Goal: Check status: Check status

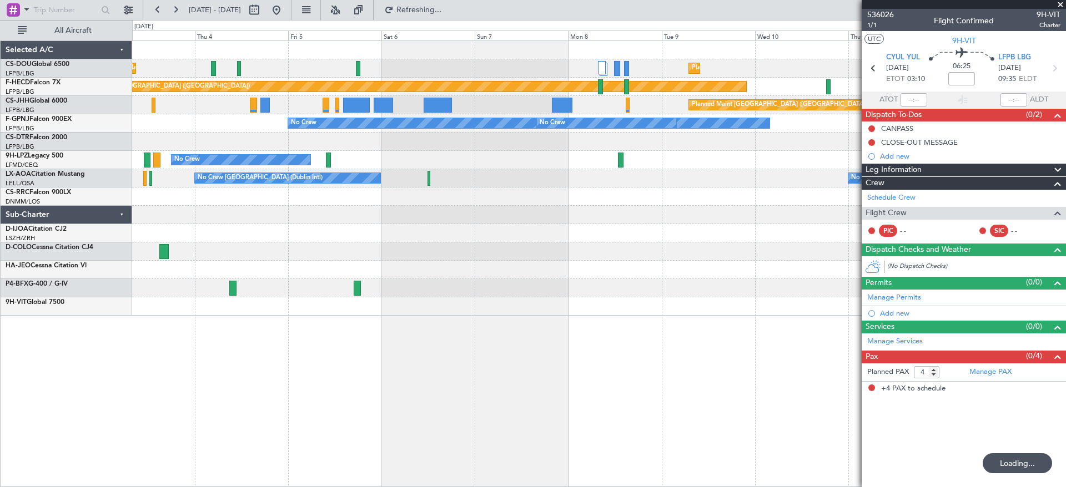
click at [171, 330] on div "Planned Maint [GEOGRAPHIC_DATA] ([GEOGRAPHIC_DATA]) Planned Maint [GEOGRAPHIC_D…" at bounding box center [598, 264] width 933 height 447
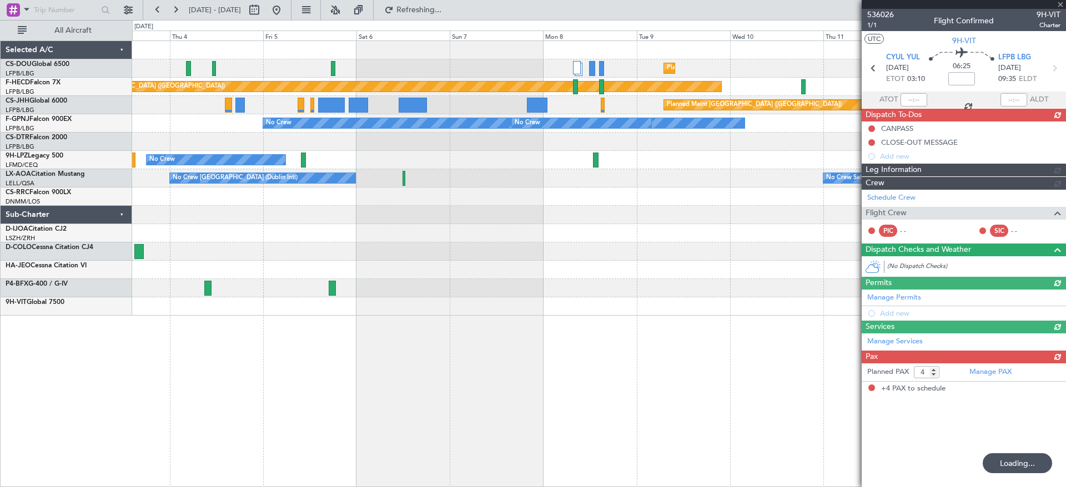
click at [802, 282] on div at bounding box center [598, 288] width 933 height 18
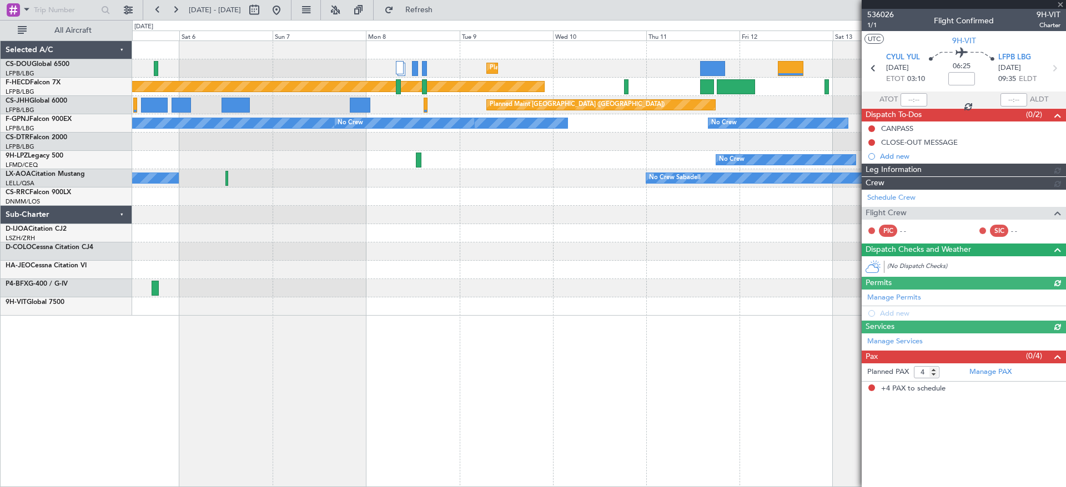
click at [576, 302] on div "Planned Maint [GEOGRAPHIC_DATA] ([GEOGRAPHIC_DATA]) Planned Maint [GEOGRAPHIC_D…" at bounding box center [598, 178] width 933 height 275
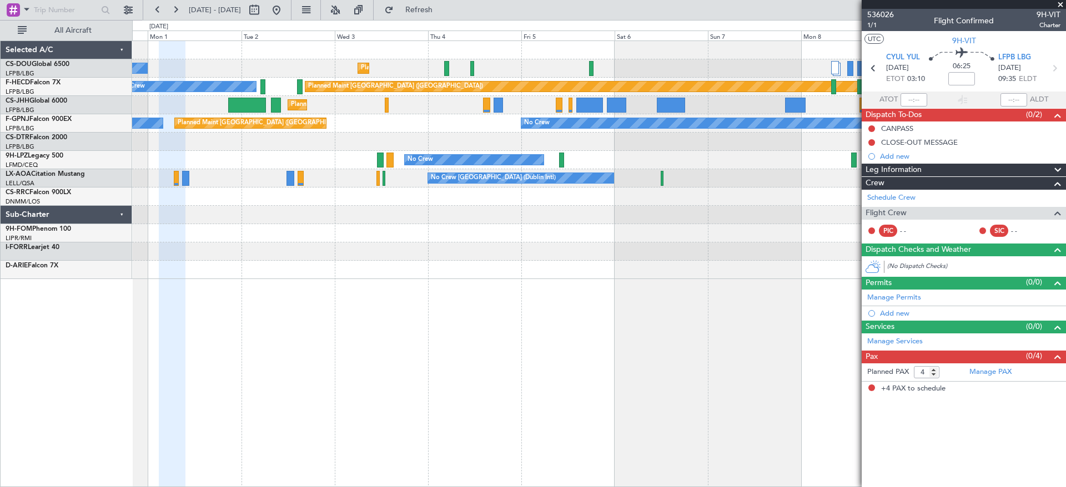
click at [958, 230] on fb-app "[DATE] - [DATE] Refresh Quick Links All Aircraft Planned Maint [GEOGRAPHIC_DATA…" at bounding box center [533, 247] width 1066 height 479
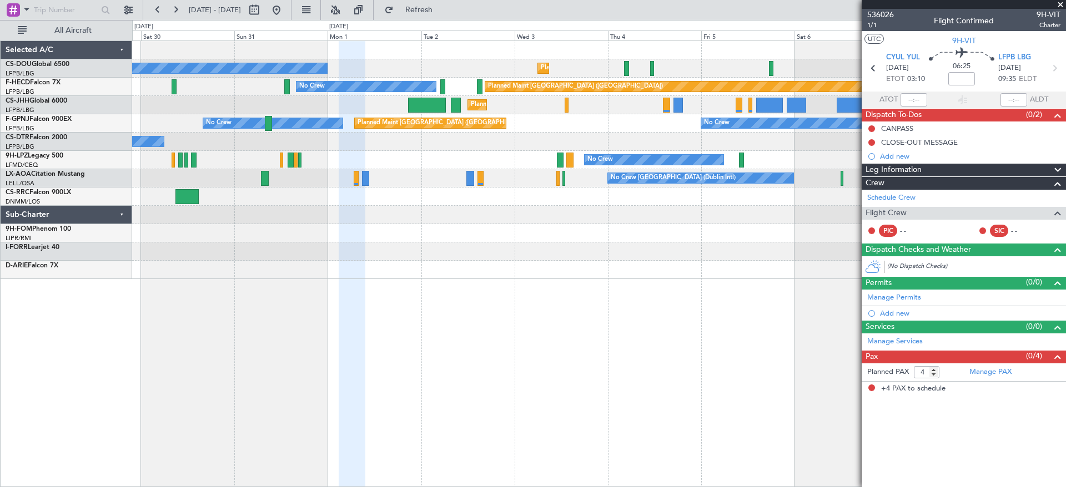
click at [504, 254] on div at bounding box center [598, 252] width 933 height 18
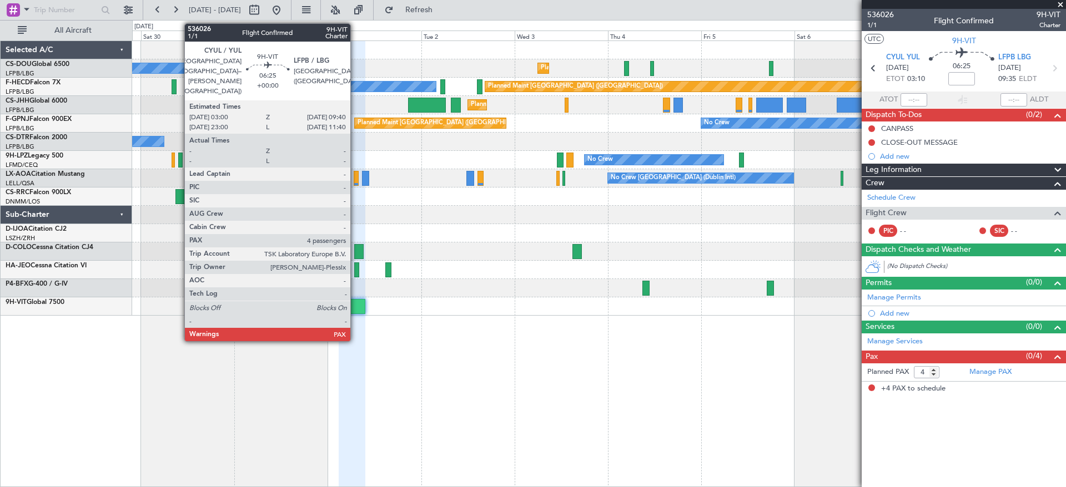
click at [355, 305] on div at bounding box center [352, 306] width 26 height 15
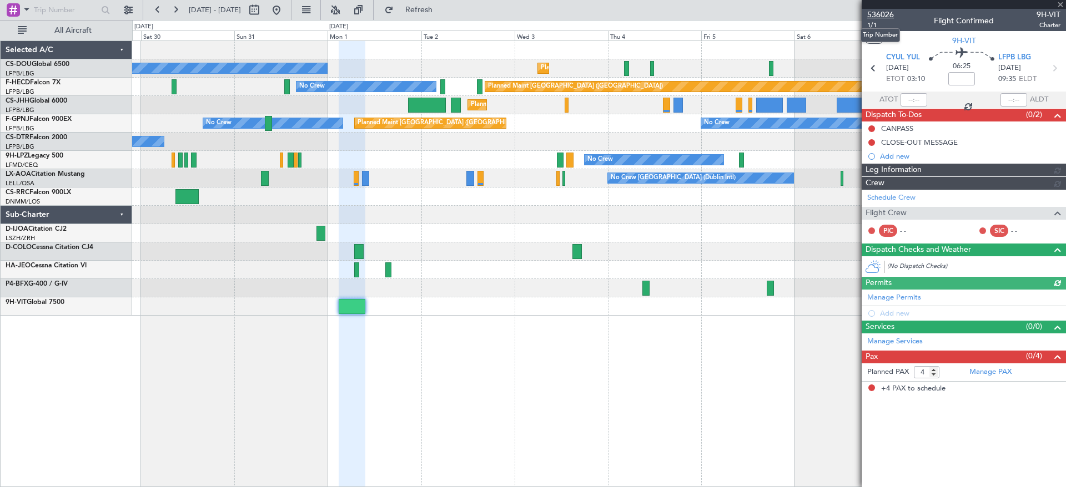
click at [888, 13] on span "536026" at bounding box center [880, 15] width 27 height 12
click at [292, 297] on div "Planned Maint [GEOGRAPHIC_DATA] ([GEOGRAPHIC_DATA]) No Crew Planned Maint [GEOG…" at bounding box center [598, 178] width 933 height 275
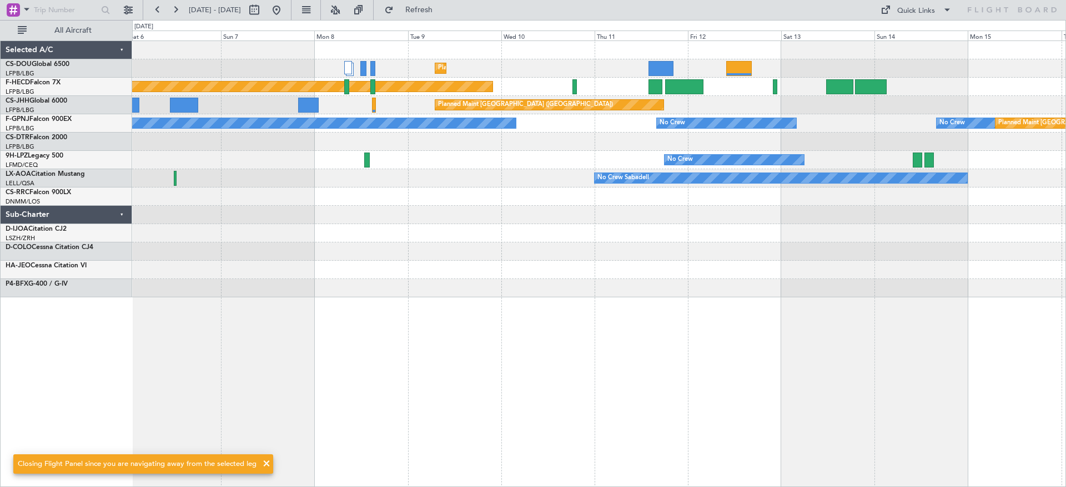
click at [395, 296] on div at bounding box center [598, 288] width 933 height 18
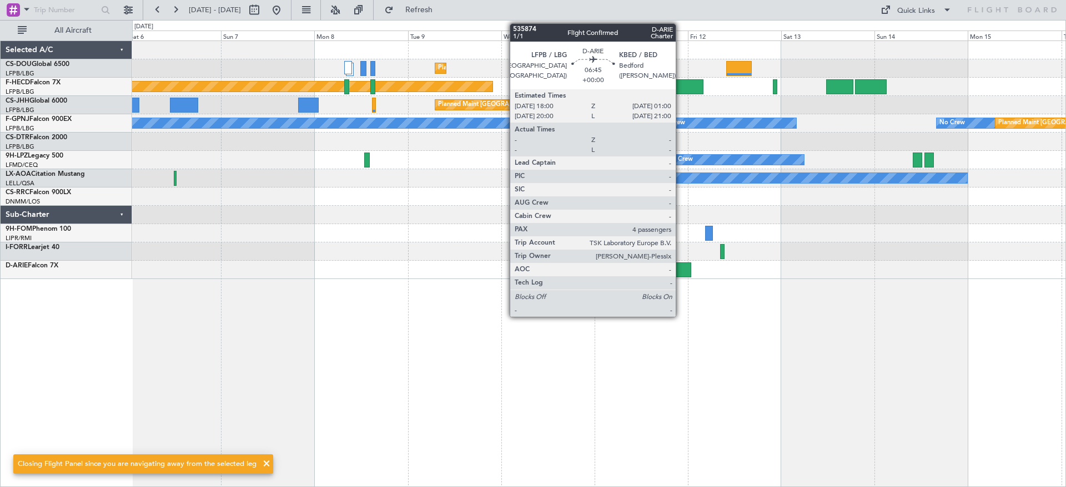
click at [680, 267] on div at bounding box center [678, 269] width 28 height 15
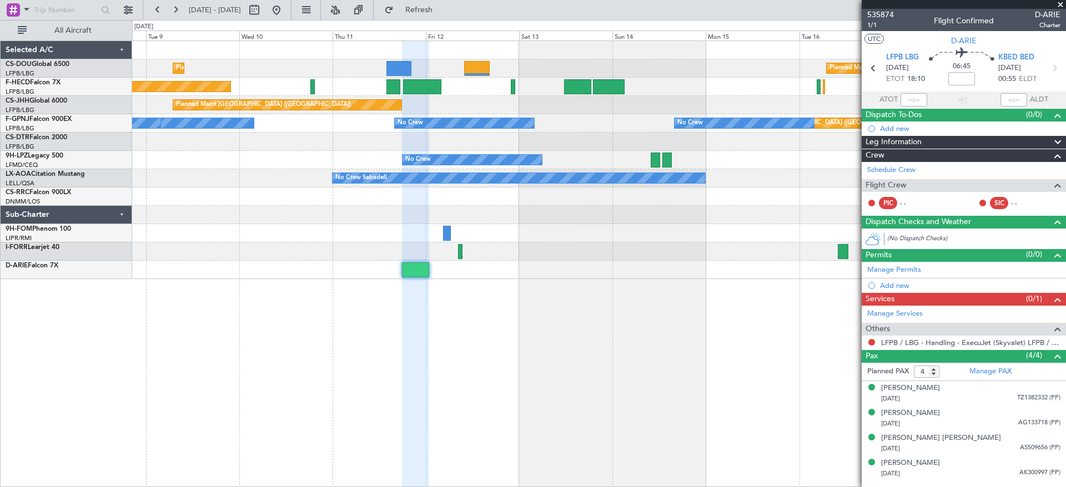
click at [348, 245] on div "Planned Maint [GEOGRAPHIC_DATA] ([GEOGRAPHIC_DATA]) Planned Maint [GEOGRAPHIC_D…" at bounding box center [598, 160] width 933 height 238
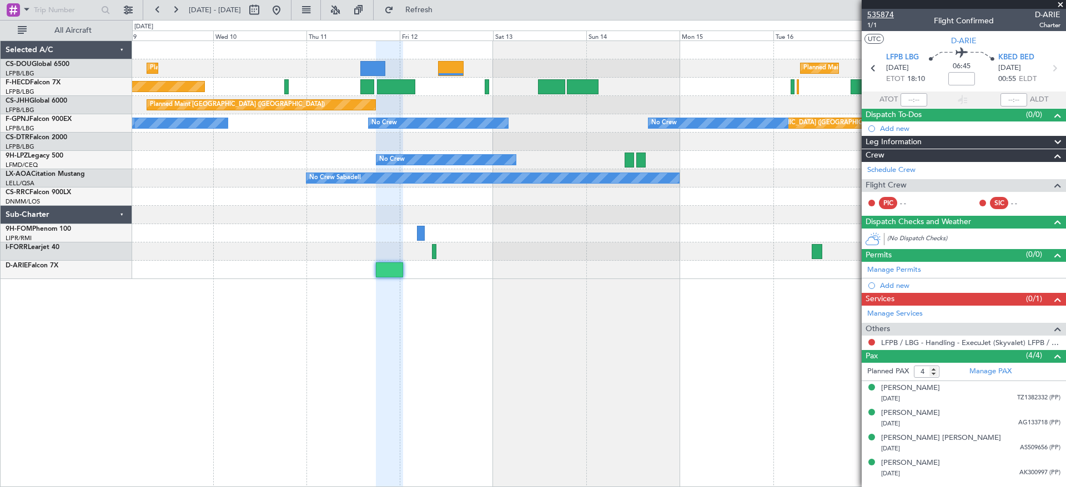
click at [890, 13] on span "535874" at bounding box center [880, 15] width 27 height 12
